Goal: Information Seeking & Learning: Learn about a topic

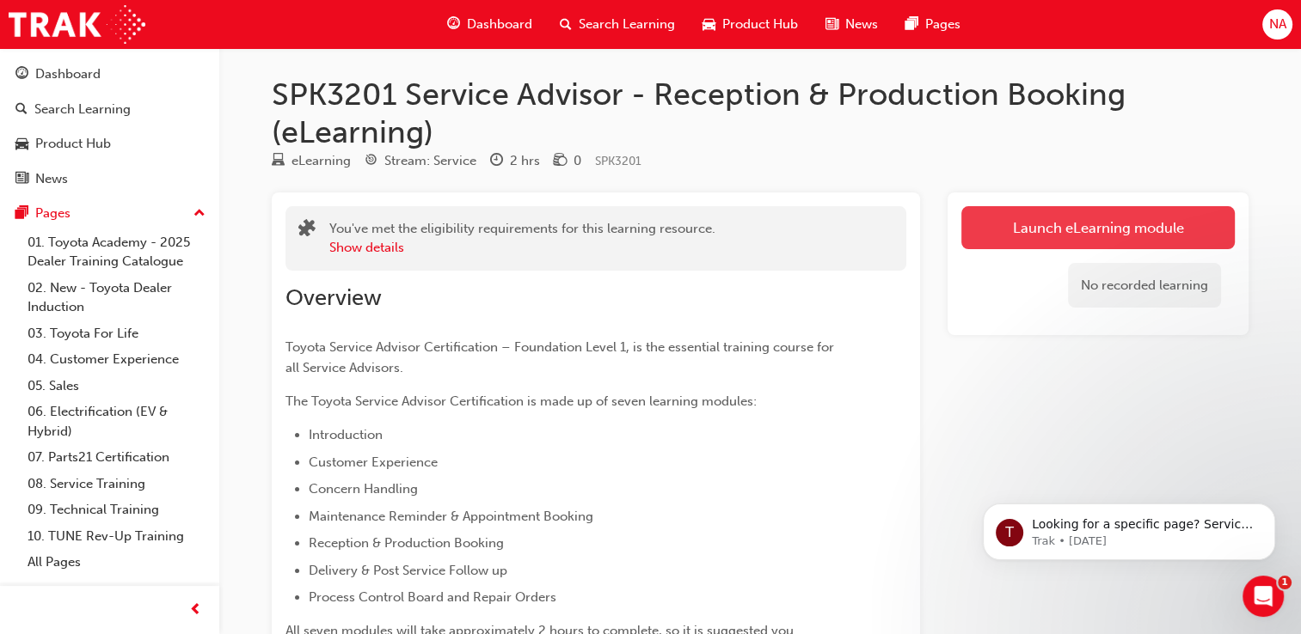
click at [1116, 225] on link "Launch eLearning module" at bounding box center [1097, 227] width 273 height 43
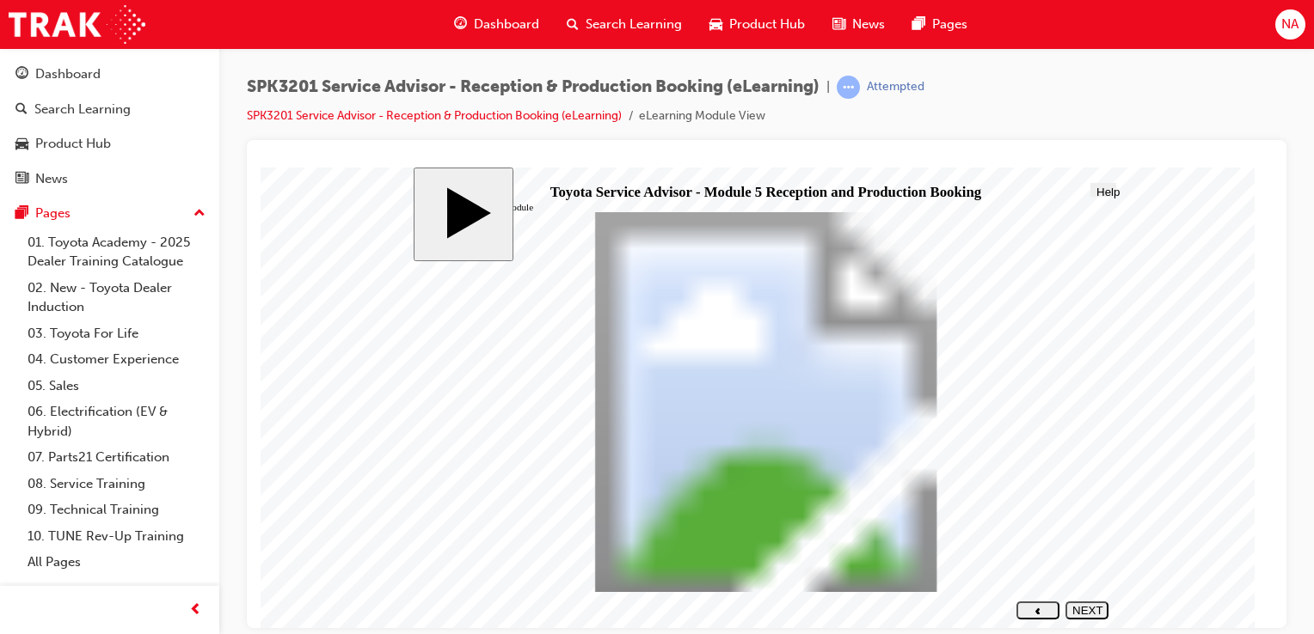
click at [1088, 621] on polygon "next" at bounding box center [1086, 624] width 4 height 6
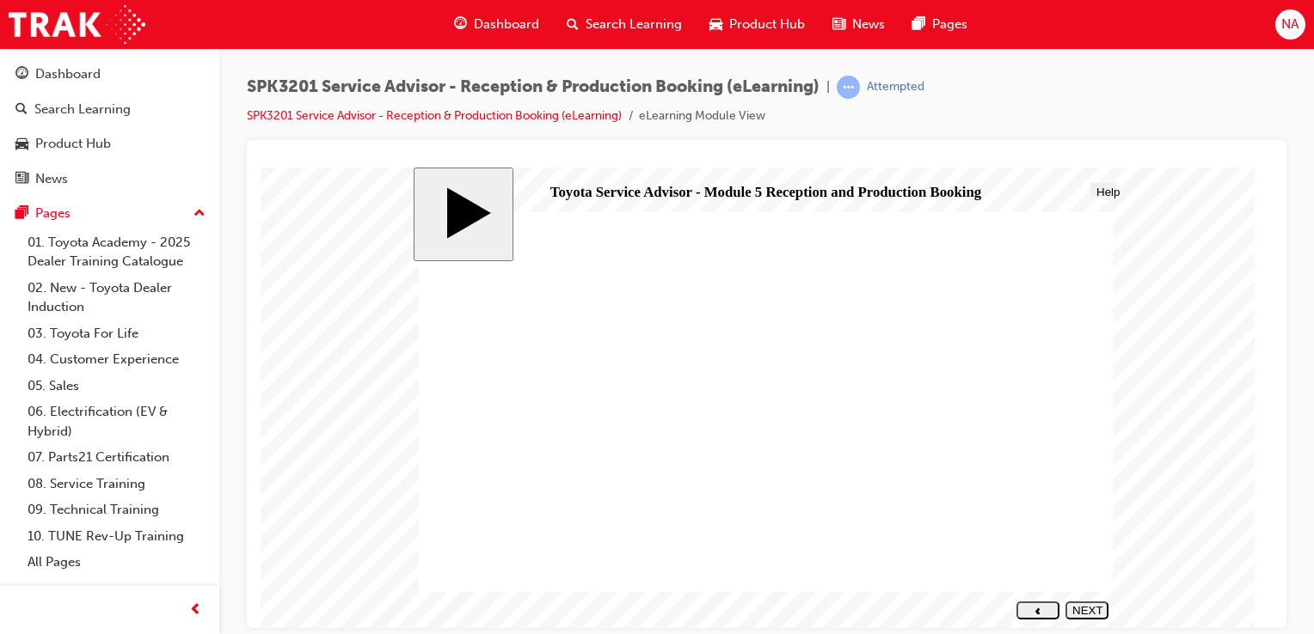
click at [1084, 612] on div "NEXT" at bounding box center [1086, 616] width 29 height 26
click at [1087, 616] on button "NEXT" at bounding box center [1086, 610] width 43 height 18
click at [1096, 622] on nav "SUBMIT NEXT PREV" at bounding box center [1058, 610] width 97 height 28
click at [1093, 616] on button "NEXT" at bounding box center [1086, 610] width 43 height 18
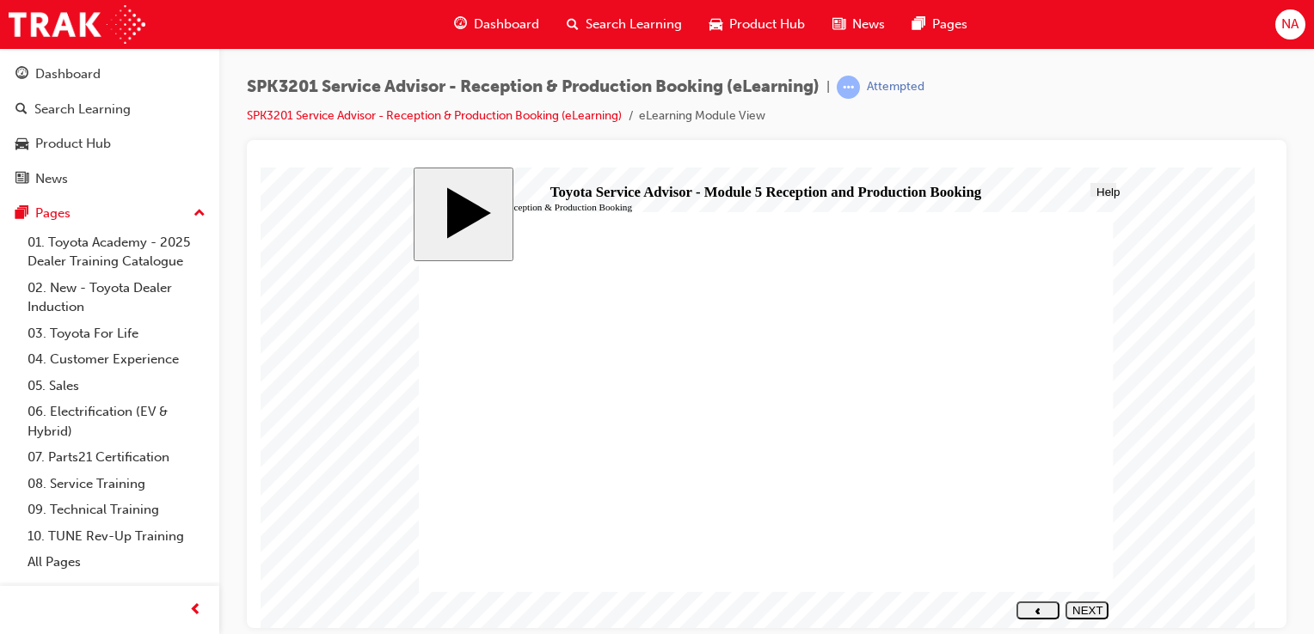
click at [1093, 609] on div "NEXT" at bounding box center [1086, 616] width 29 height 26
drag, startPoint x: 638, startPoint y: 514, endPoint x: 906, endPoint y: 374, distance: 302.6
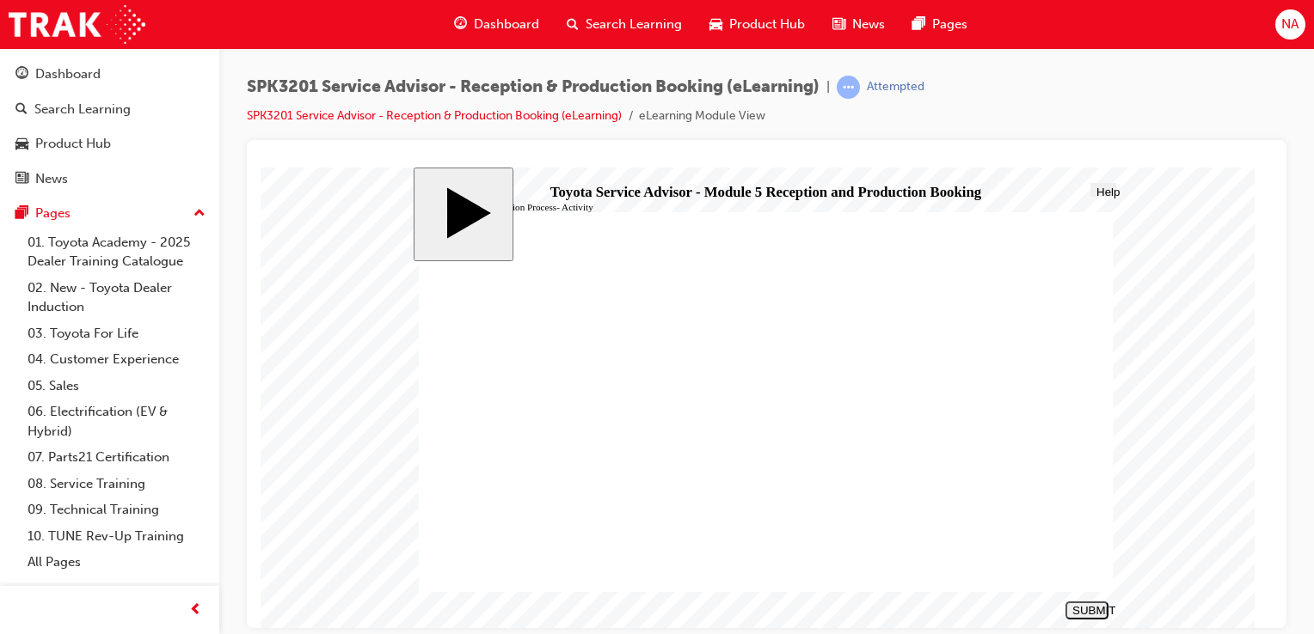
drag, startPoint x: 558, startPoint y: 445, endPoint x: 885, endPoint y: 409, distance: 329.5
drag, startPoint x: 622, startPoint y: 358, endPoint x: 904, endPoint y: 436, distance: 292.4
drag, startPoint x: 602, startPoint y: 400, endPoint x: 898, endPoint y: 503, distance: 314.0
drag, startPoint x: 576, startPoint y: 469, endPoint x: 932, endPoint y: 462, distance: 356.0
click at [1085, 610] on div "SUBMIT" at bounding box center [1086, 609] width 29 height 13
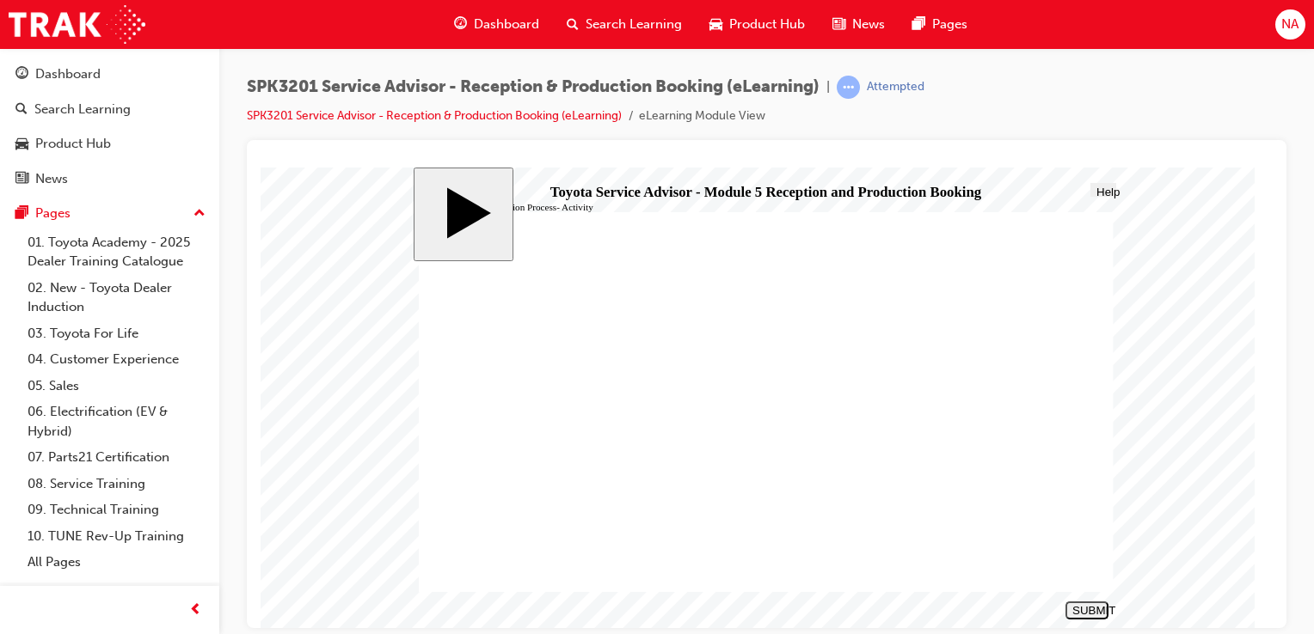
click at [1099, 619] on button "NEXT" at bounding box center [1086, 610] width 43 height 18
click at [1093, 608] on div "NEXT" at bounding box center [1086, 616] width 29 height 26
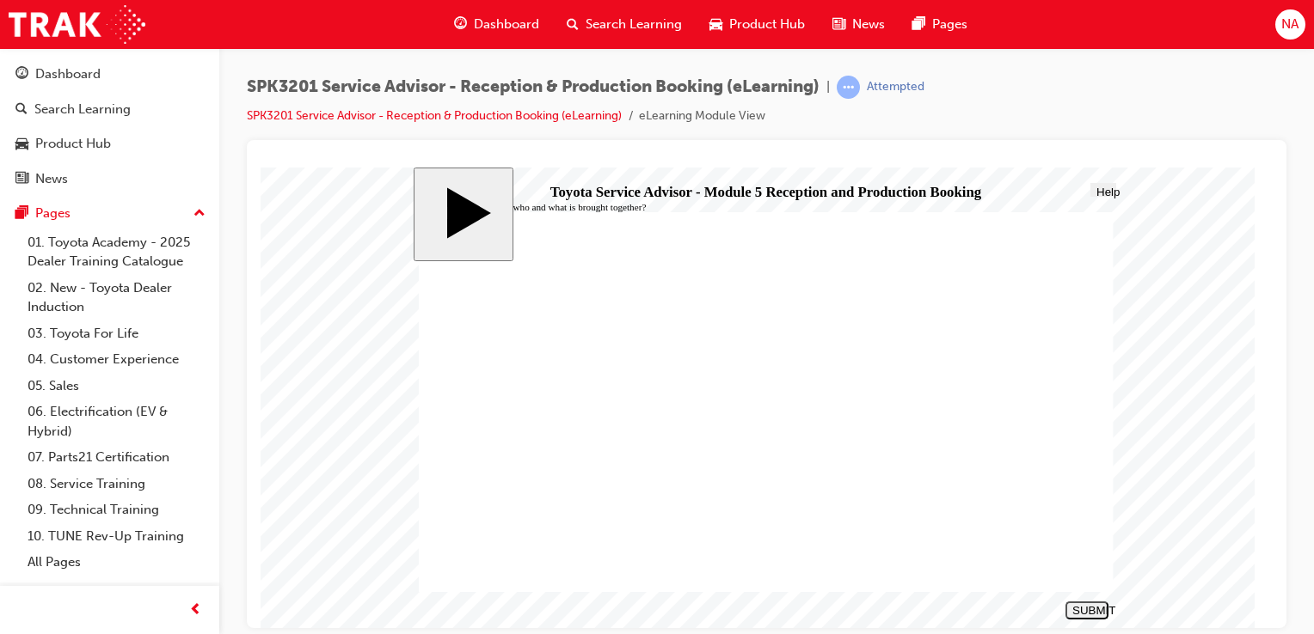
radio input "false"
radio input "true"
click at [1089, 610] on div "SUBMIT" at bounding box center [1086, 609] width 29 height 13
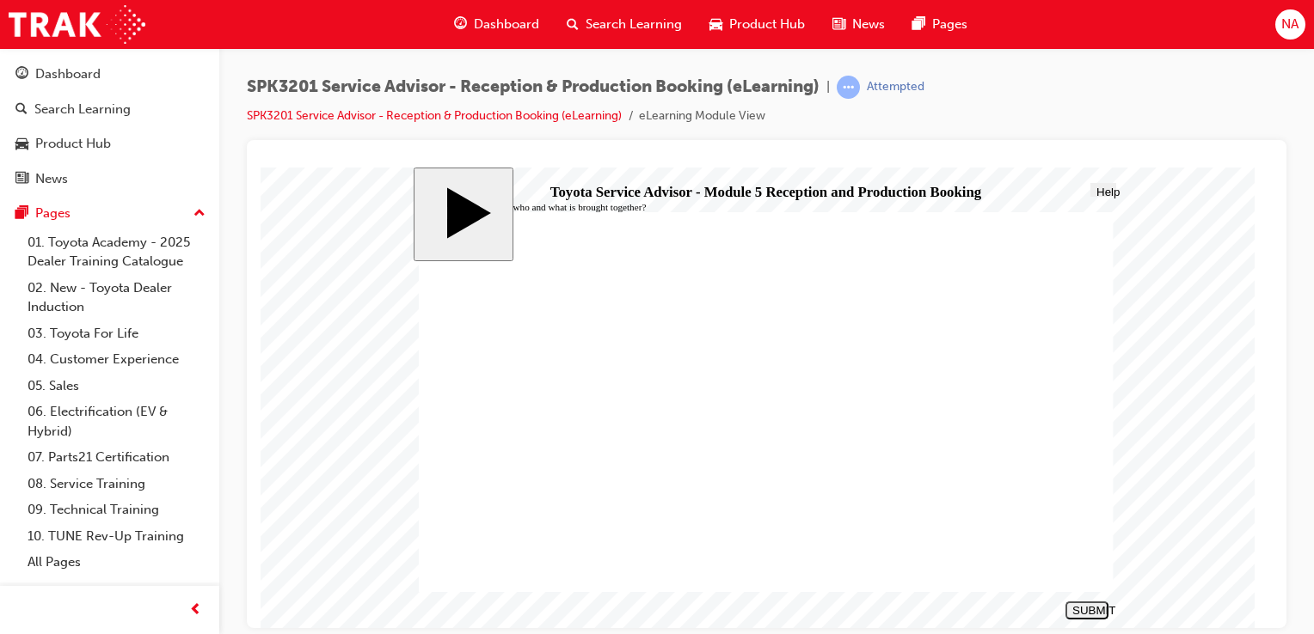
radio input "true"
click at [1082, 615] on div "SUBMIT" at bounding box center [1086, 609] width 29 height 13
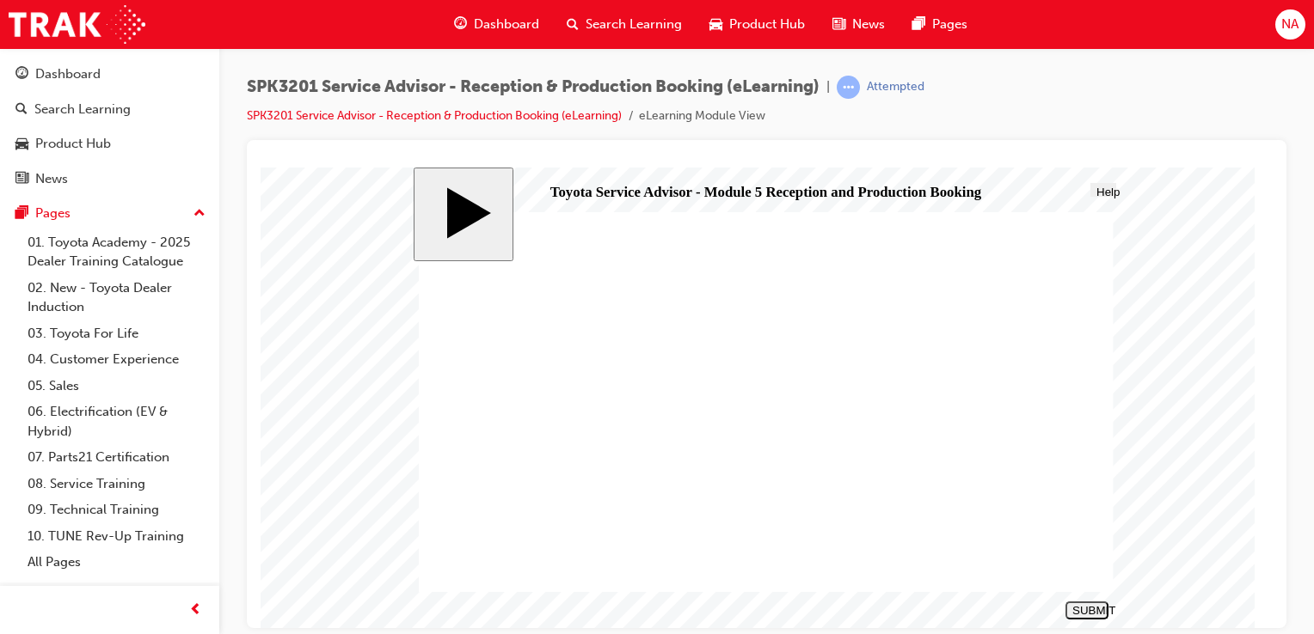
radio input "true"
click at [1096, 610] on div "SUBMIT" at bounding box center [1086, 609] width 29 height 13
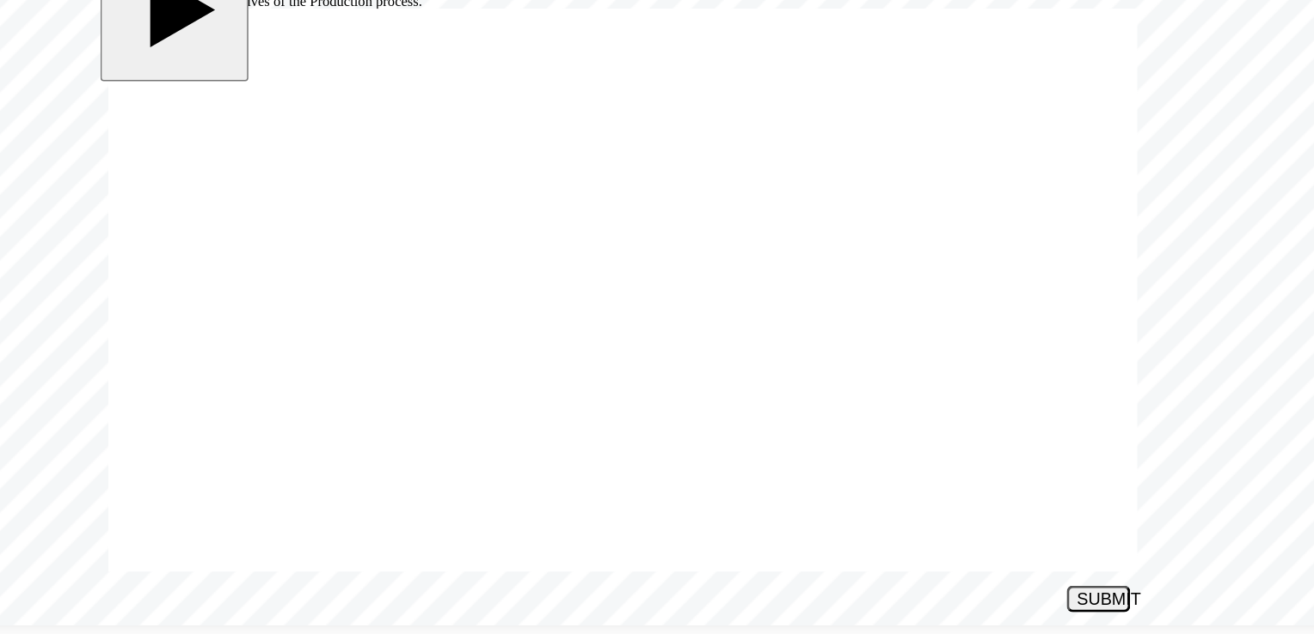
radio input "false"
radio input "true"
click at [706, 386] on div "SUBMIT" at bounding box center [699, 385] width 29 height 13
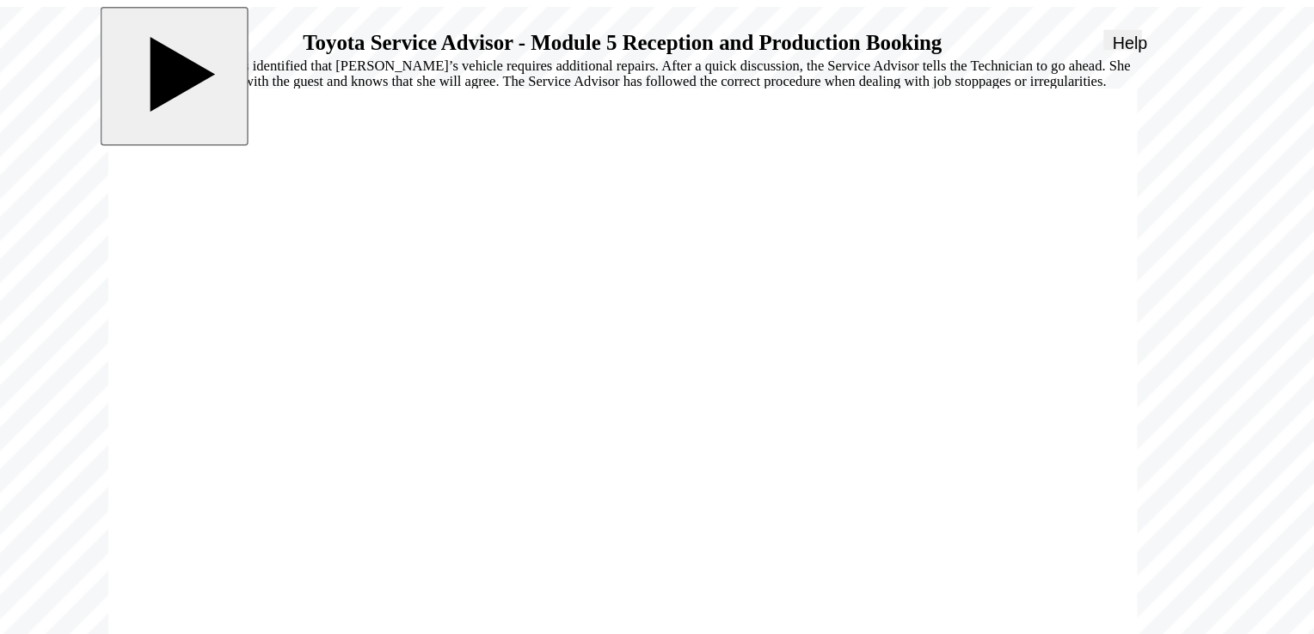
radio input "true"
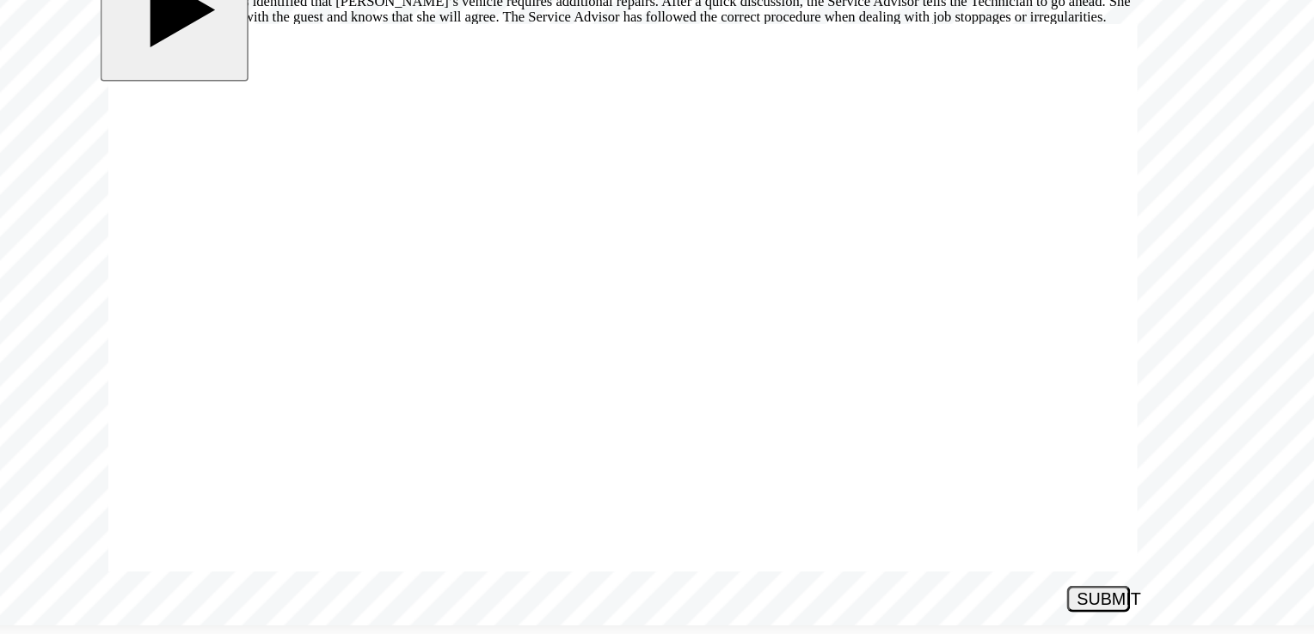
click at [707, 384] on div "SUBMIT" at bounding box center [699, 385] width 29 height 13
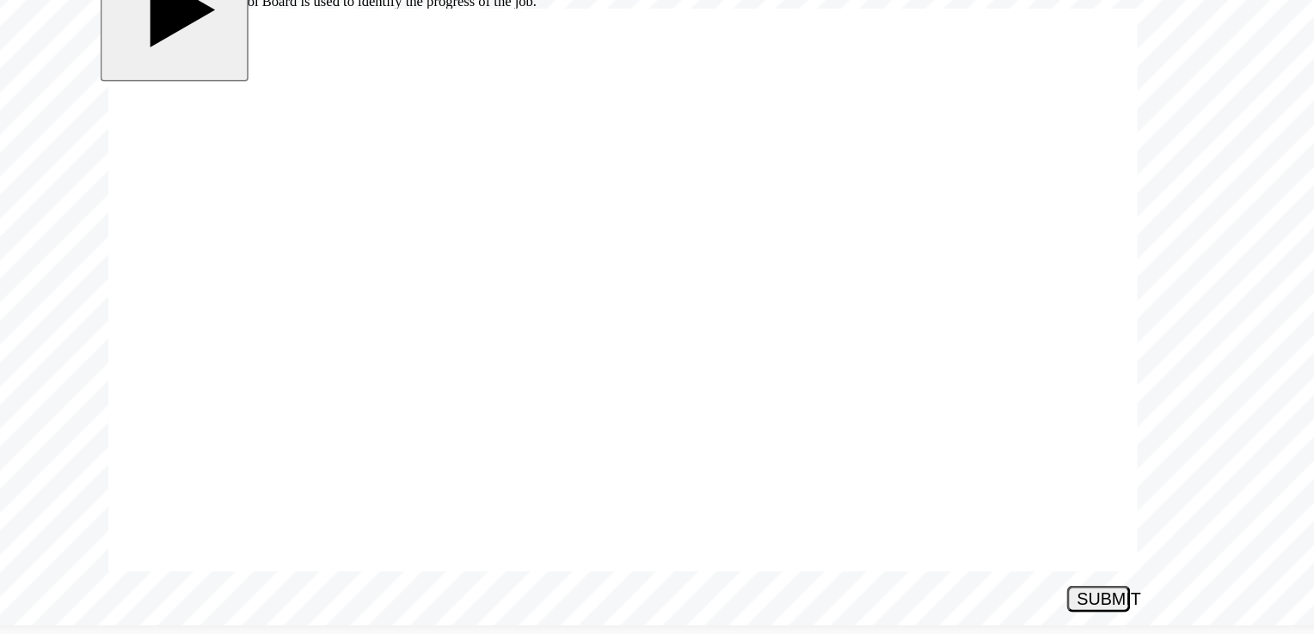
radio input "true"
click at [700, 389] on div "SUBMIT" at bounding box center [699, 385] width 29 height 13
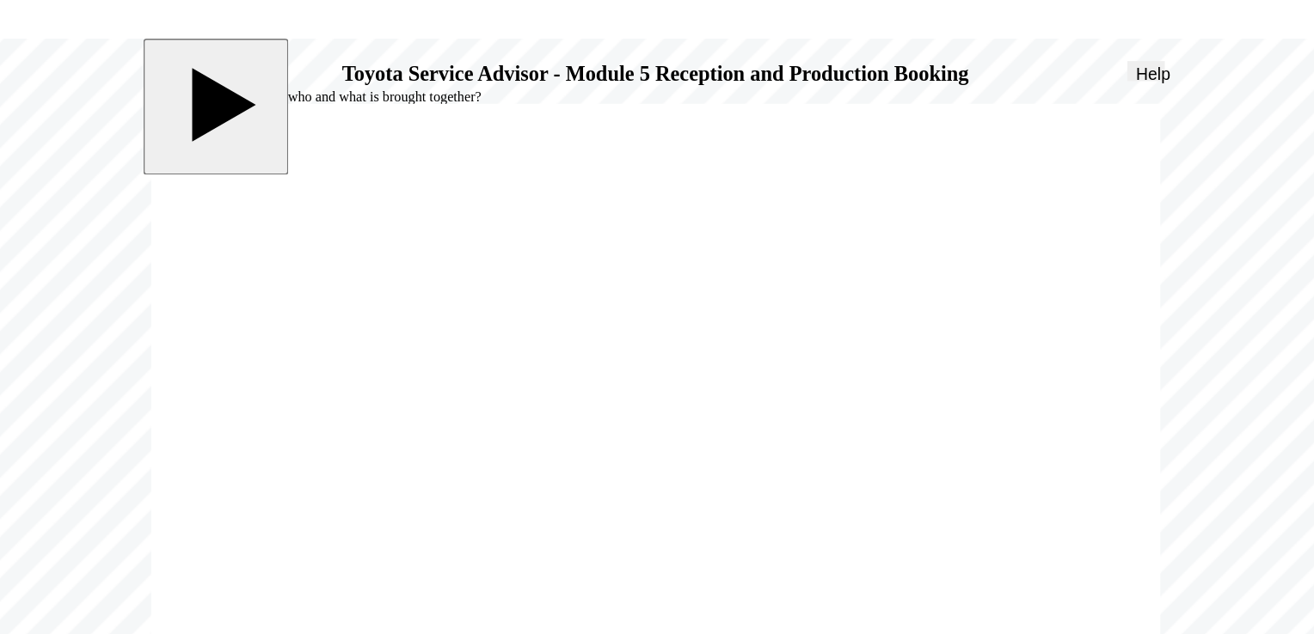
radio input "true"
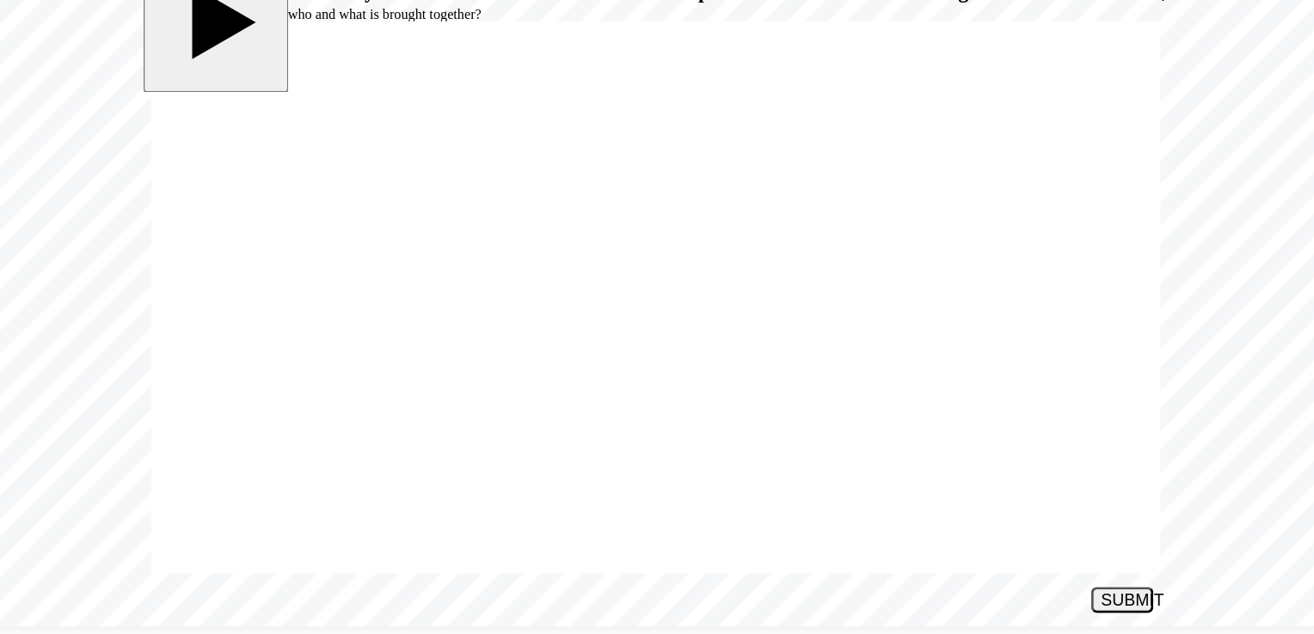
click at [756, 404] on div "SUBMIT" at bounding box center [746, 399] width 29 height 13
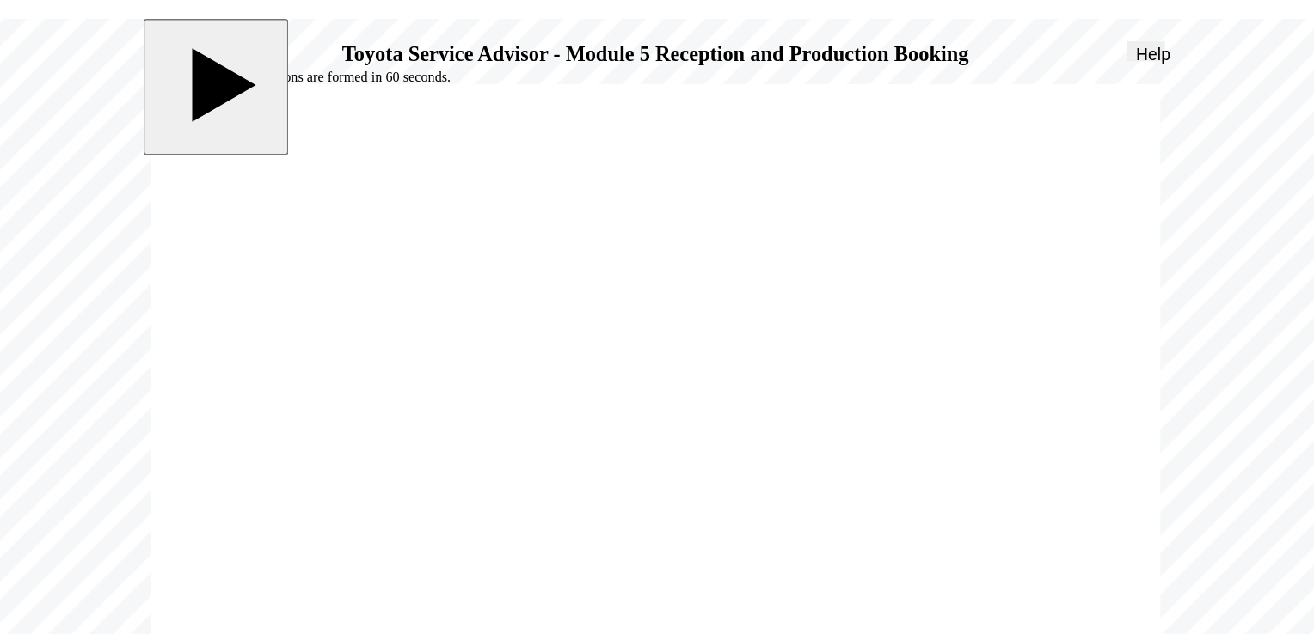
radio input "true"
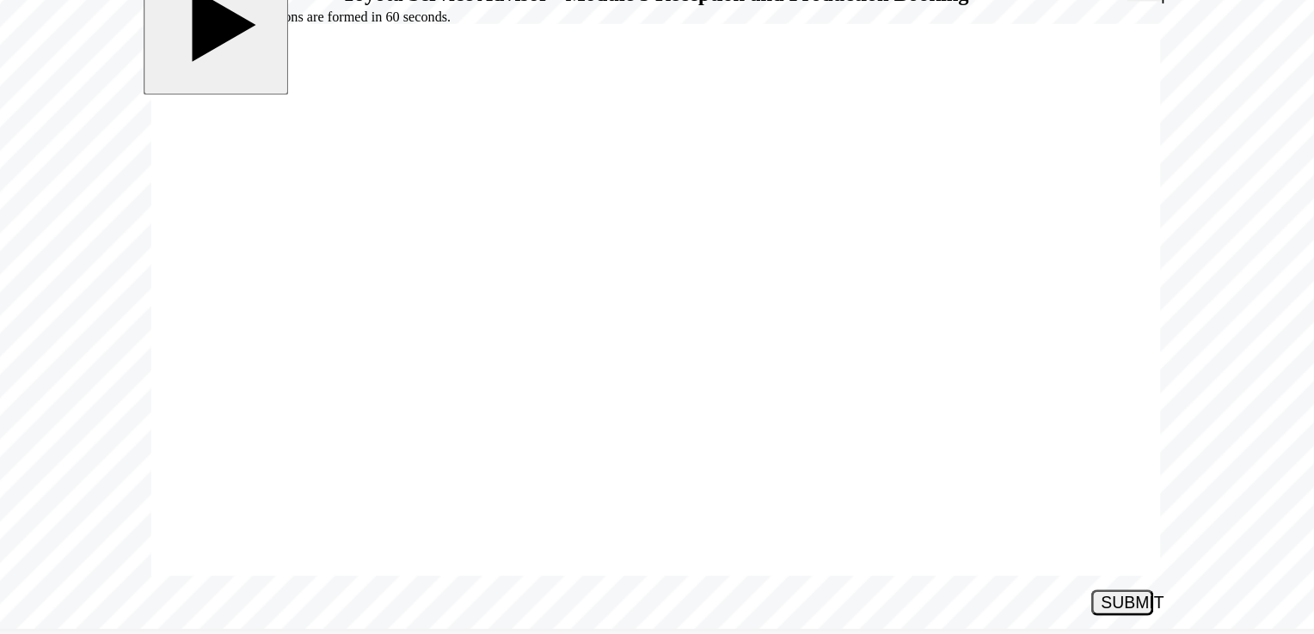
click at [738, 400] on div "SUBMIT" at bounding box center [746, 401] width 29 height 13
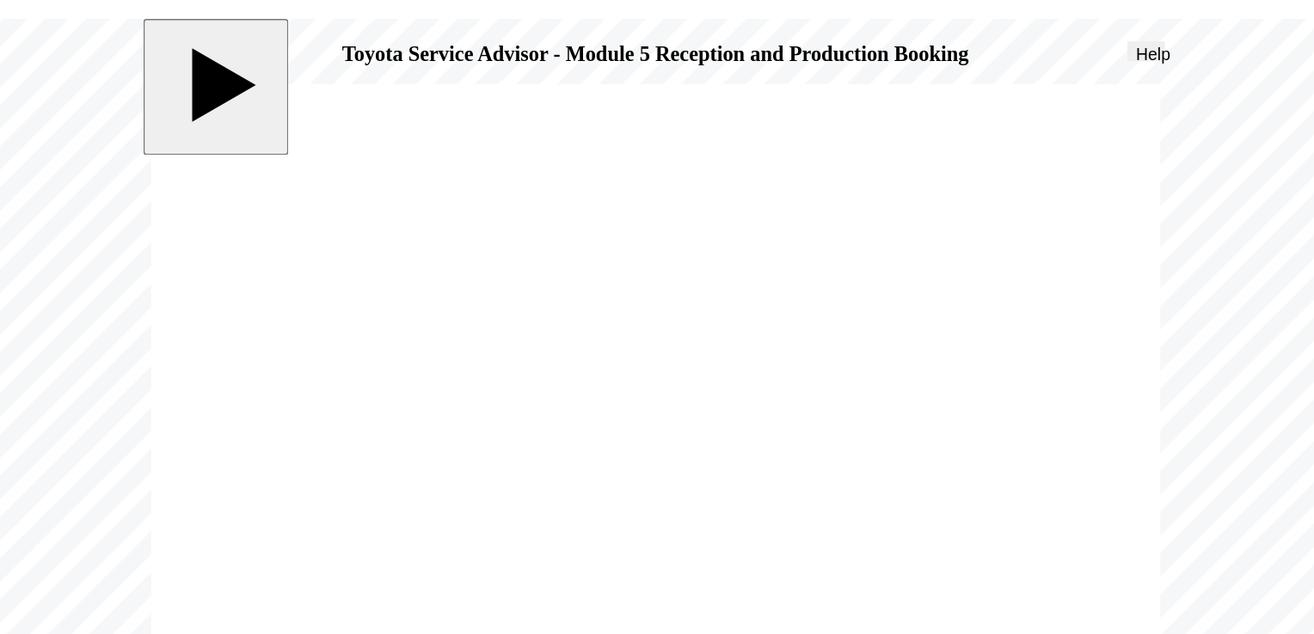
radio input "true"
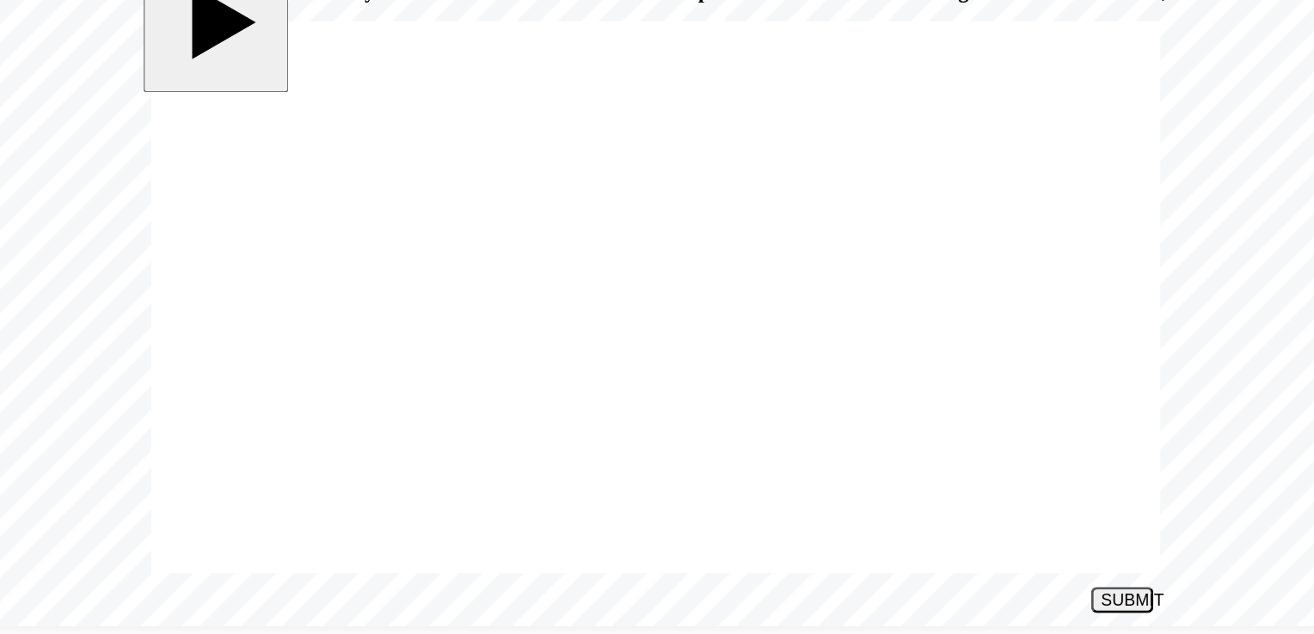
click at [744, 404] on div "SUBMIT" at bounding box center [746, 399] width 29 height 13
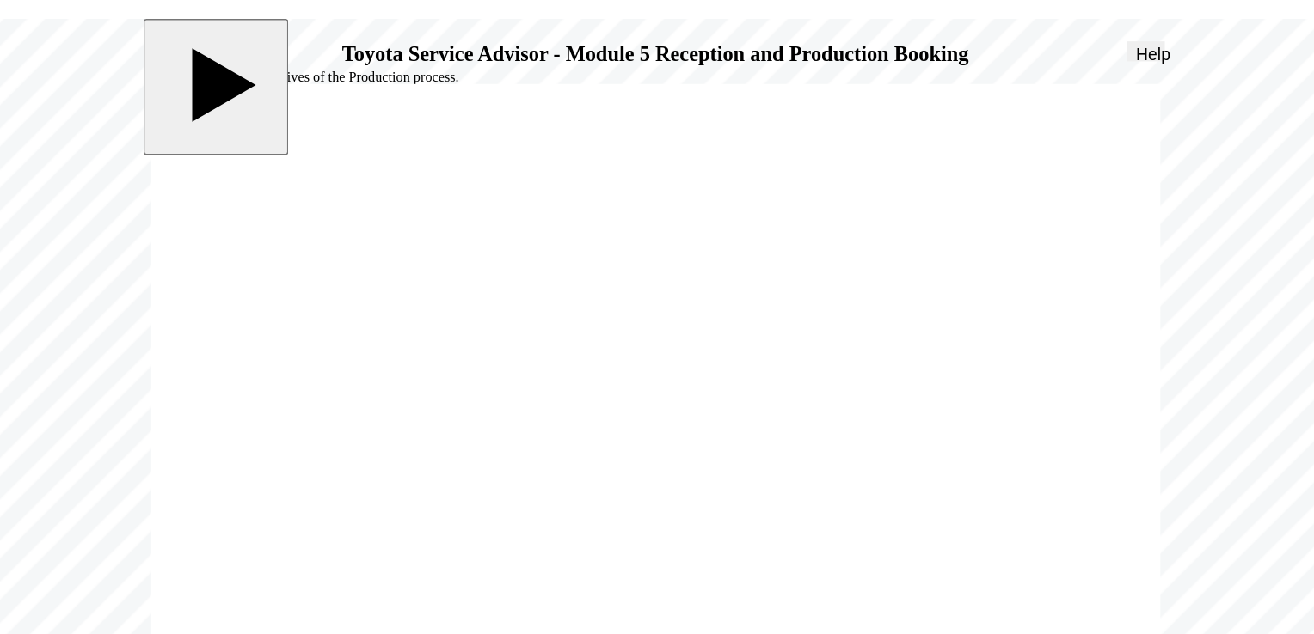
radio input "true"
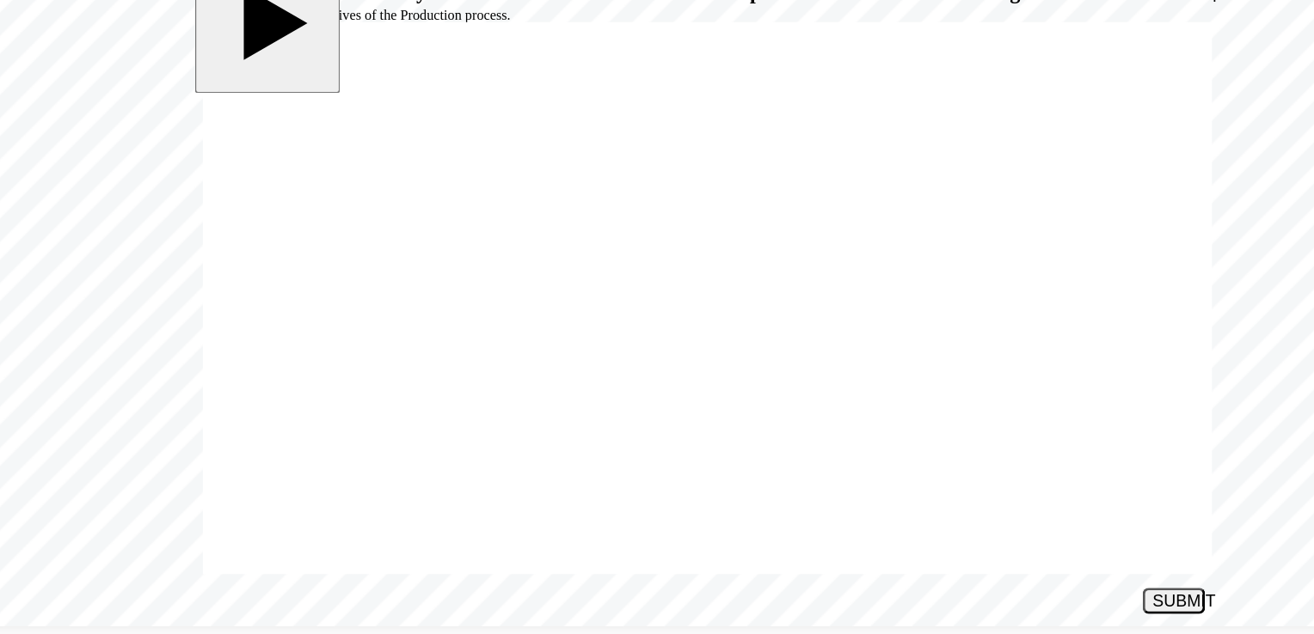
click at [806, 408] on button "SUBMIT" at bounding box center [799, 399] width 43 height 18
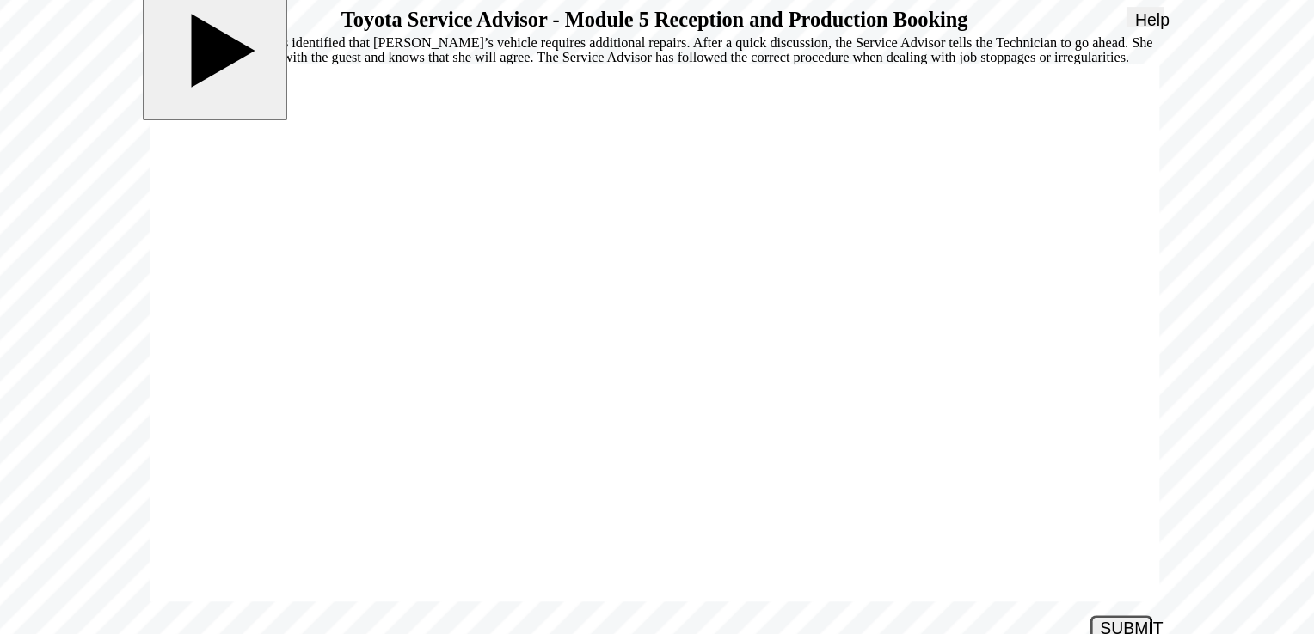
radio input "true"
click at [750, 423] on div "SUBMIT" at bounding box center [746, 427] width 29 height 13
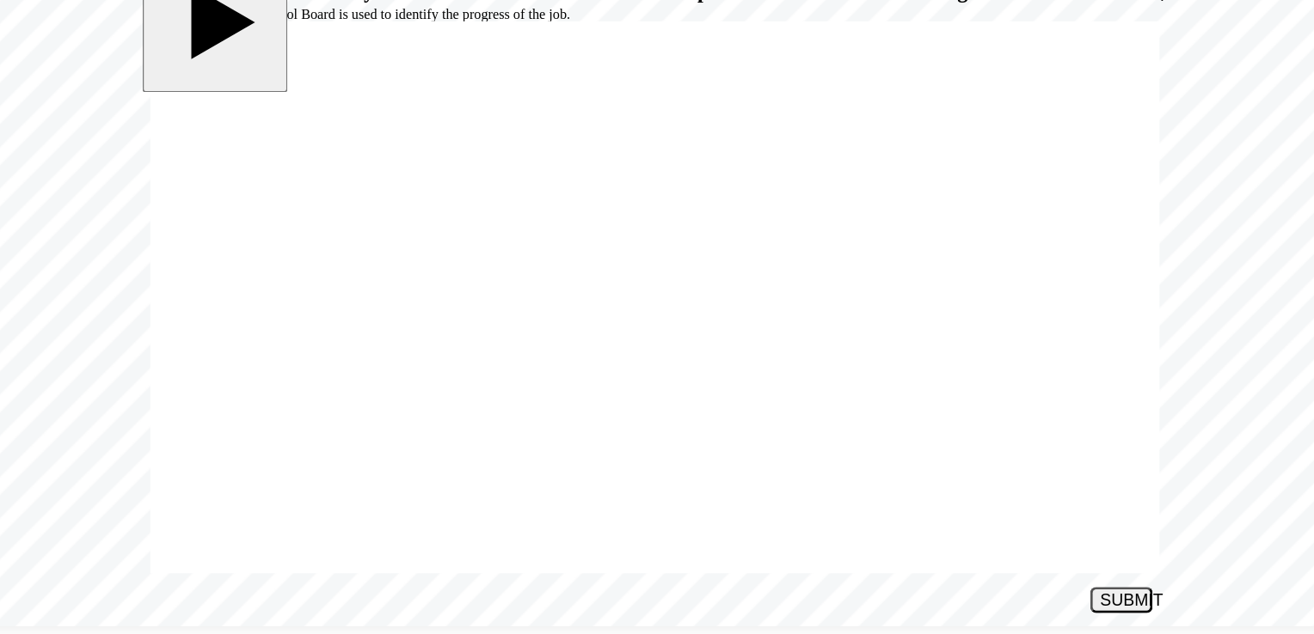
radio input "true"
click at [756, 401] on div "SUBMIT" at bounding box center [746, 399] width 29 height 13
